Goal: Check status: Check status

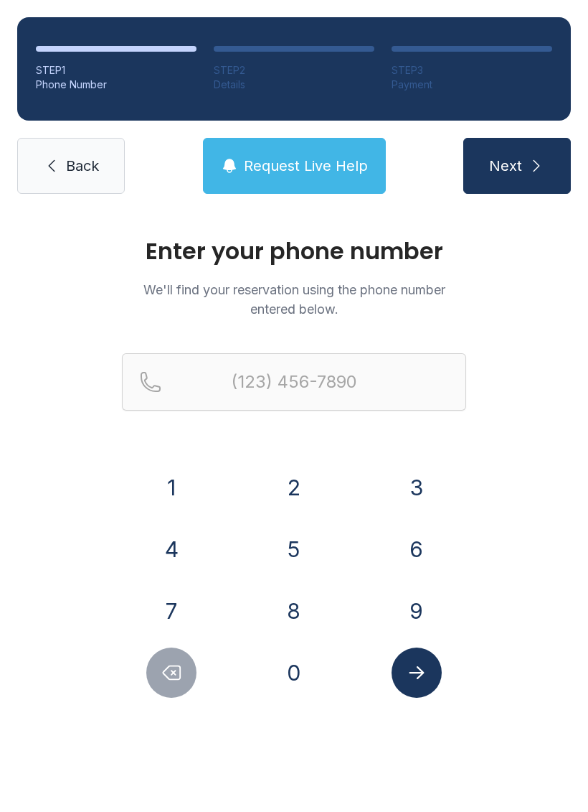
click at [188, 591] on button "7" at bounding box center [171, 611] width 50 height 50
click at [304, 616] on button "8" at bounding box center [294, 611] width 50 height 50
click at [404, 549] on button "6" at bounding box center [417, 549] width 50 height 50
click at [411, 550] on button "6" at bounding box center [417, 549] width 50 height 50
click at [410, 550] on button "6" at bounding box center [417, 549] width 50 height 50
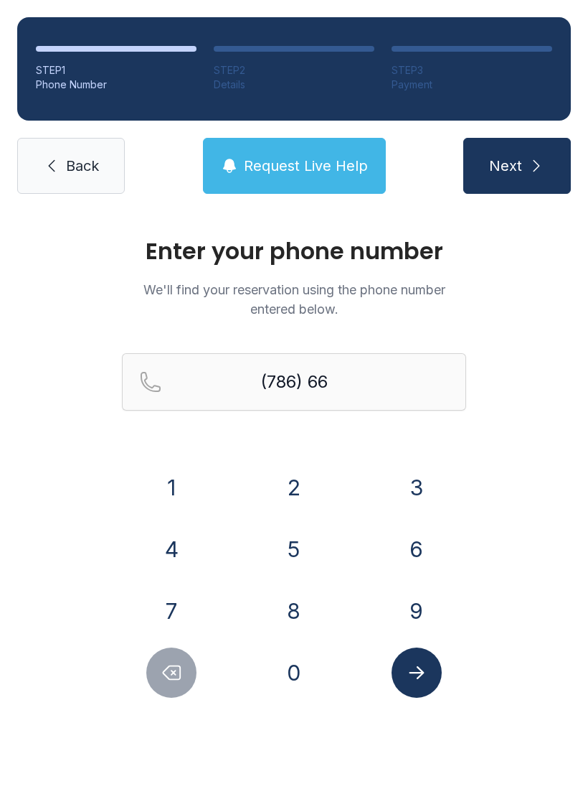
click at [426, 479] on button "3" at bounding box center [417, 487] width 50 height 50
click at [177, 552] on button "4" at bounding box center [171, 549] width 50 height 50
click at [309, 606] on button "8" at bounding box center [294, 611] width 50 height 50
click at [161, 545] on button "4" at bounding box center [171, 549] width 50 height 50
click at [408, 553] on button "6" at bounding box center [417, 549] width 50 height 50
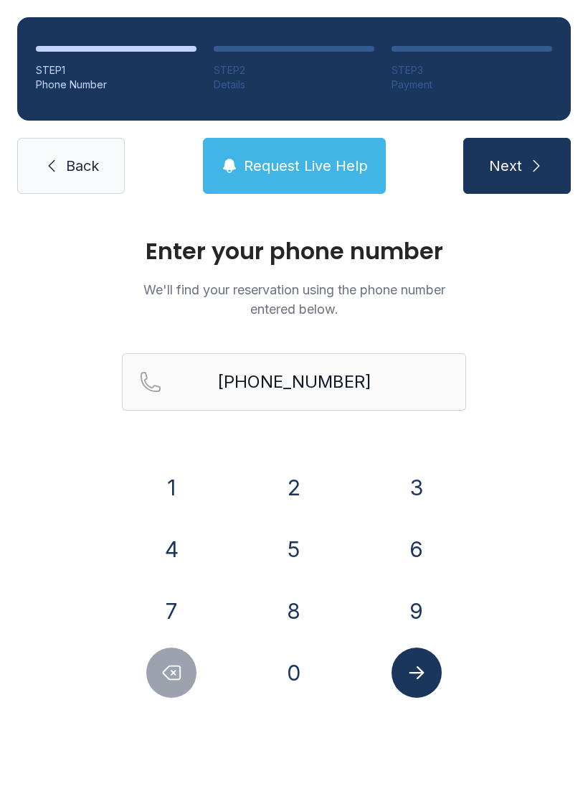
click at [425, 669] on icon "Submit lookup form" at bounding box center [417, 673] width 22 height 22
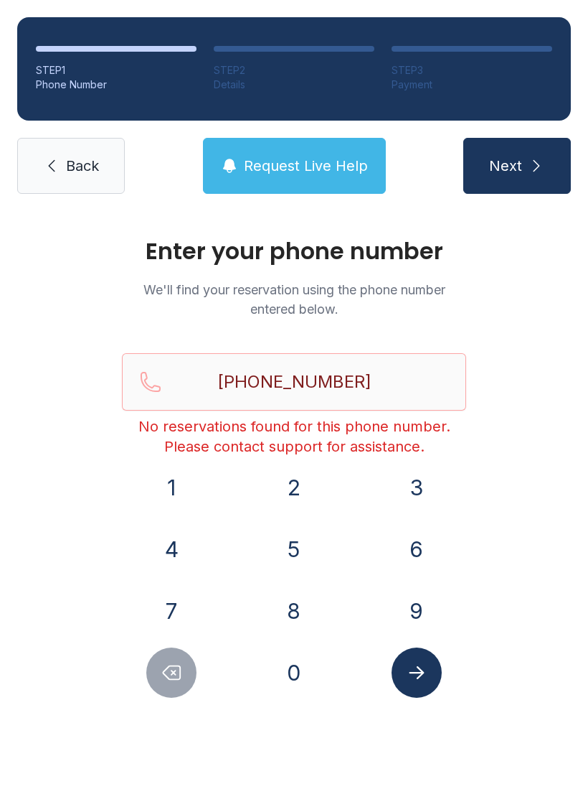
click at [168, 687] on button "Delete number" at bounding box center [171, 672] width 50 height 50
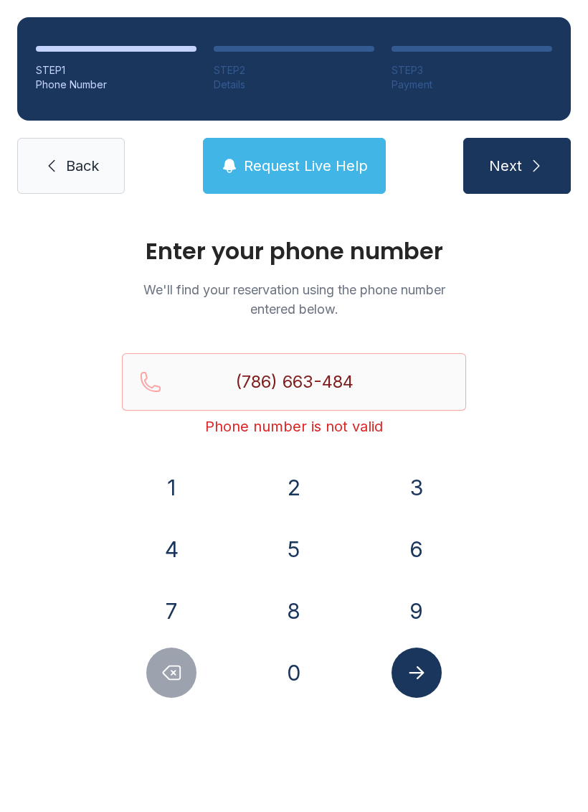
click at [161, 694] on button "Delete number" at bounding box center [171, 672] width 50 height 50
click at [161, 693] on button "Delete number" at bounding box center [171, 672] width 50 height 50
type input "(786) 663-4"
click at [76, 175] on span "Back" at bounding box center [82, 166] width 33 height 20
